Goal: Task Accomplishment & Management: Use online tool/utility

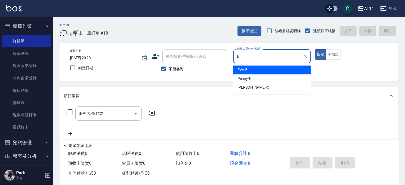
type input "EVA-E"
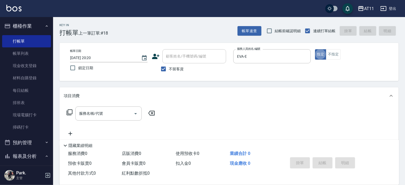
type button "true"
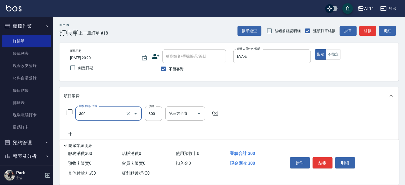
type input "A級剪髮(300)"
click at [322, 163] on button "結帳" at bounding box center [323, 162] width 20 height 11
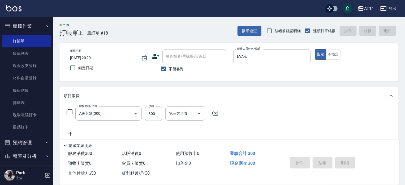
type input "2025/09/10 20:50"
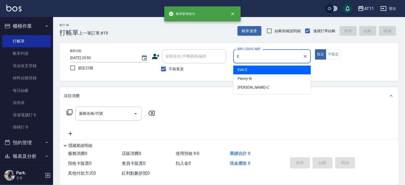
type input "EVA-E"
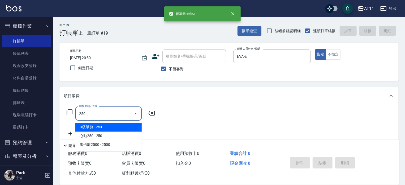
type input "B級單剪(250)"
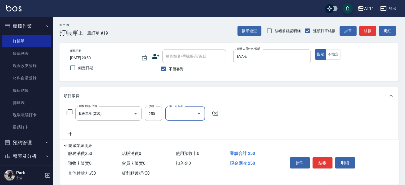
drag, startPoint x: 322, startPoint y: 163, endPoint x: 321, endPoint y: 166, distance: 3.4
click at [321, 166] on button "結帳" at bounding box center [323, 162] width 20 height 11
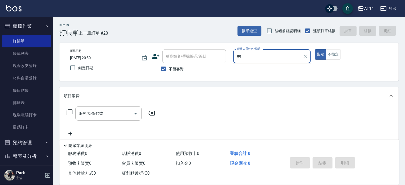
type input "9"
type input "實習-88"
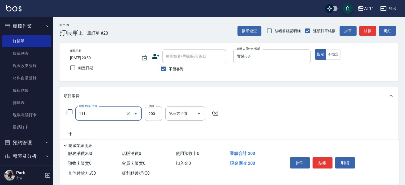
type input "精油洗髮(111)"
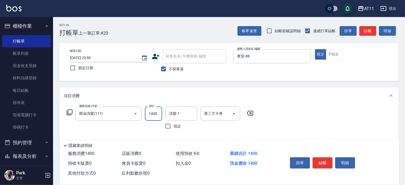
type input "1400"
click at [319, 159] on button "結帳" at bounding box center [323, 162] width 20 height 11
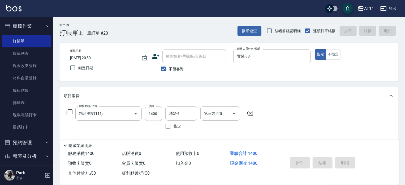
type input "2025/09/10 20:53"
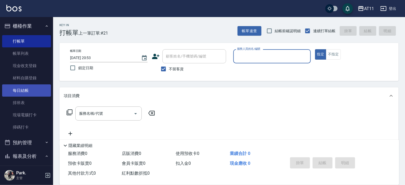
click at [28, 88] on link "每日結帳" at bounding box center [26, 90] width 49 height 12
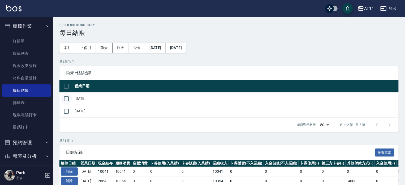
click at [67, 99] on input "checkbox" at bounding box center [66, 98] width 11 height 11
checkbox input "true"
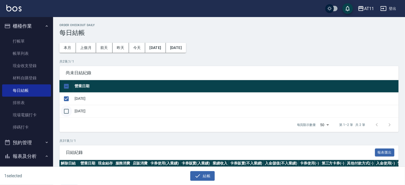
click at [67, 111] on input "checkbox" at bounding box center [66, 110] width 11 height 11
checkbox input "true"
click at [201, 175] on icon "button" at bounding box center [198, 175] width 6 height 6
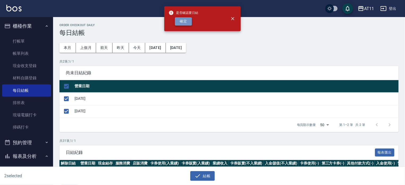
click at [182, 21] on button "確定" at bounding box center [183, 21] width 17 height 8
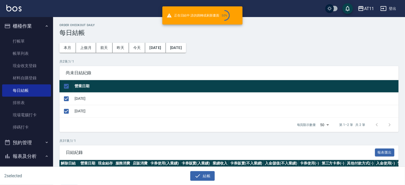
checkbox input "false"
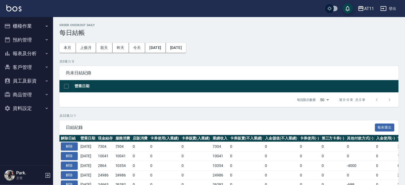
click at [29, 56] on button "報表及分析" at bounding box center [26, 53] width 49 height 14
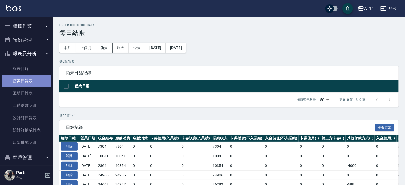
click at [31, 83] on link "店家日報表" at bounding box center [26, 81] width 49 height 12
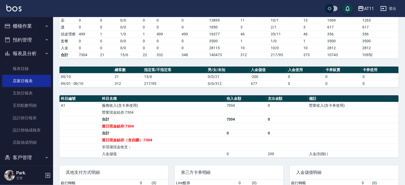
scroll to position [133, 0]
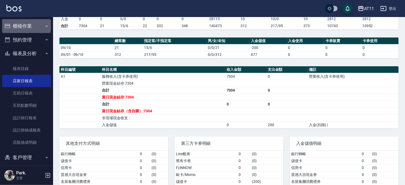
click at [26, 25] on button "櫃檯作業" at bounding box center [26, 26] width 49 height 14
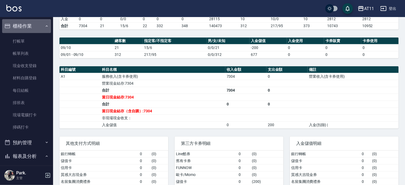
click at [29, 27] on button "櫃檯作業" at bounding box center [26, 26] width 49 height 14
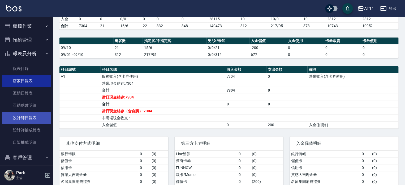
click at [33, 120] on link "設計師日報表" at bounding box center [26, 118] width 49 height 12
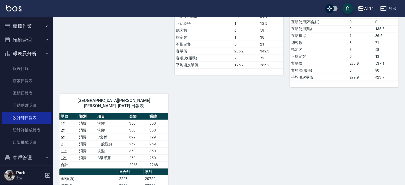
scroll to position [186, 0]
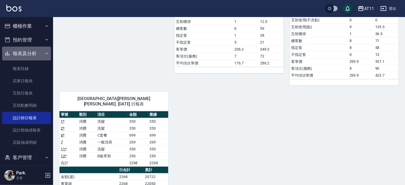
click at [32, 55] on button "報表及分析" at bounding box center [26, 53] width 49 height 14
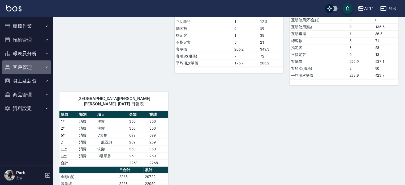
click at [26, 66] on button "客戶管理" at bounding box center [26, 67] width 49 height 14
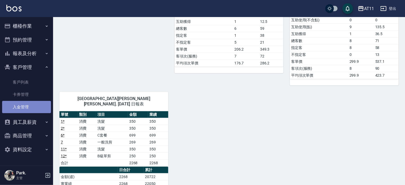
click at [24, 109] on link "入金管理" at bounding box center [26, 107] width 49 height 12
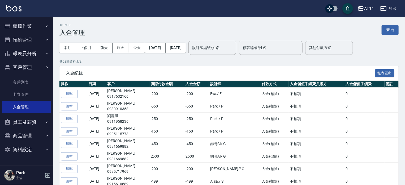
click at [25, 24] on button "櫃檯作業" at bounding box center [26, 26] width 49 height 14
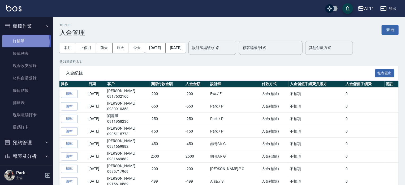
click at [24, 42] on link "打帳單" at bounding box center [26, 41] width 49 height 12
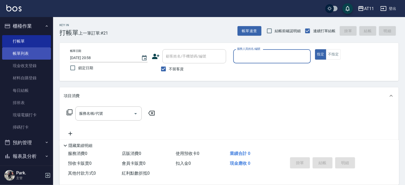
click at [25, 53] on link "帳單列表" at bounding box center [26, 53] width 49 height 12
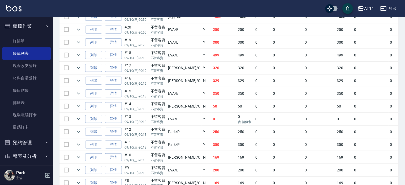
scroll to position [123, 0]
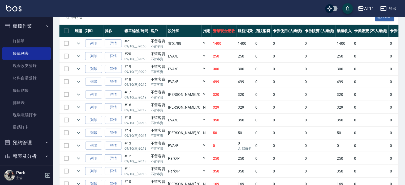
click at [26, 26] on button "櫃檯作業" at bounding box center [26, 26] width 49 height 14
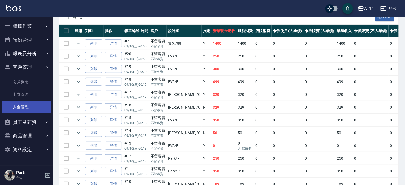
drag, startPoint x: 28, startPoint y: 105, endPoint x: 38, endPoint y: 105, distance: 9.8
click at [28, 105] on link "入金管理" at bounding box center [26, 107] width 49 height 12
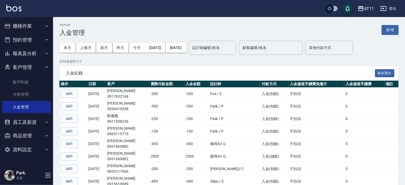
click at [29, 54] on button "報表及分析" at bounding box center [26, 53] width 49 height 14
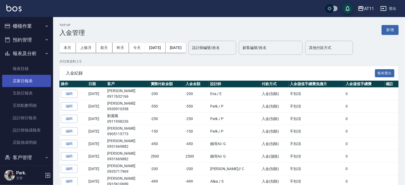
click at [33, 85] on link "店家日報表" at bounding box center [26, 81] width 49 height 12
